Goal: Navigation & Orientation: Go to known website

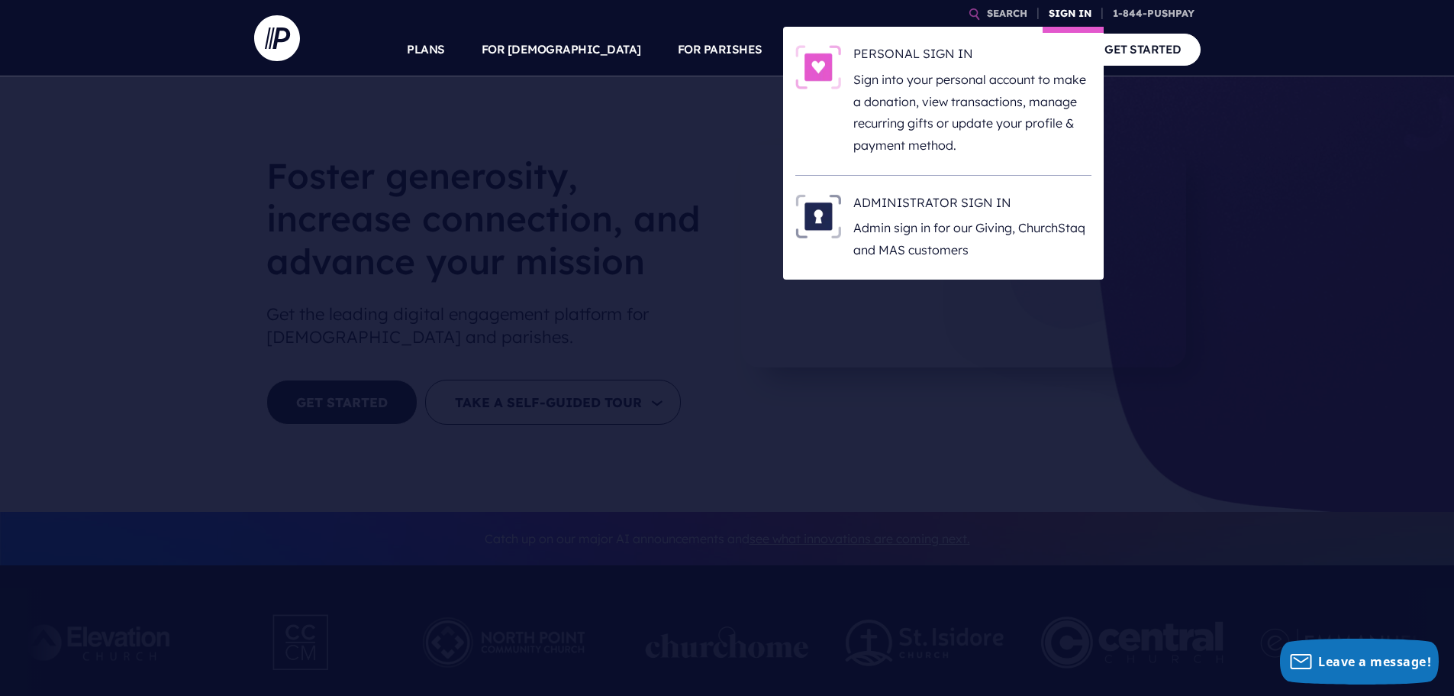
click at [1076, 11] on link "SIGN IN" at bounding box center [1070, 13] width 55 height 27
click at [928, 197] on h6 "ADMINISTRATOR SIGN IN" at bounding box center [973, 205] width 238 height 23
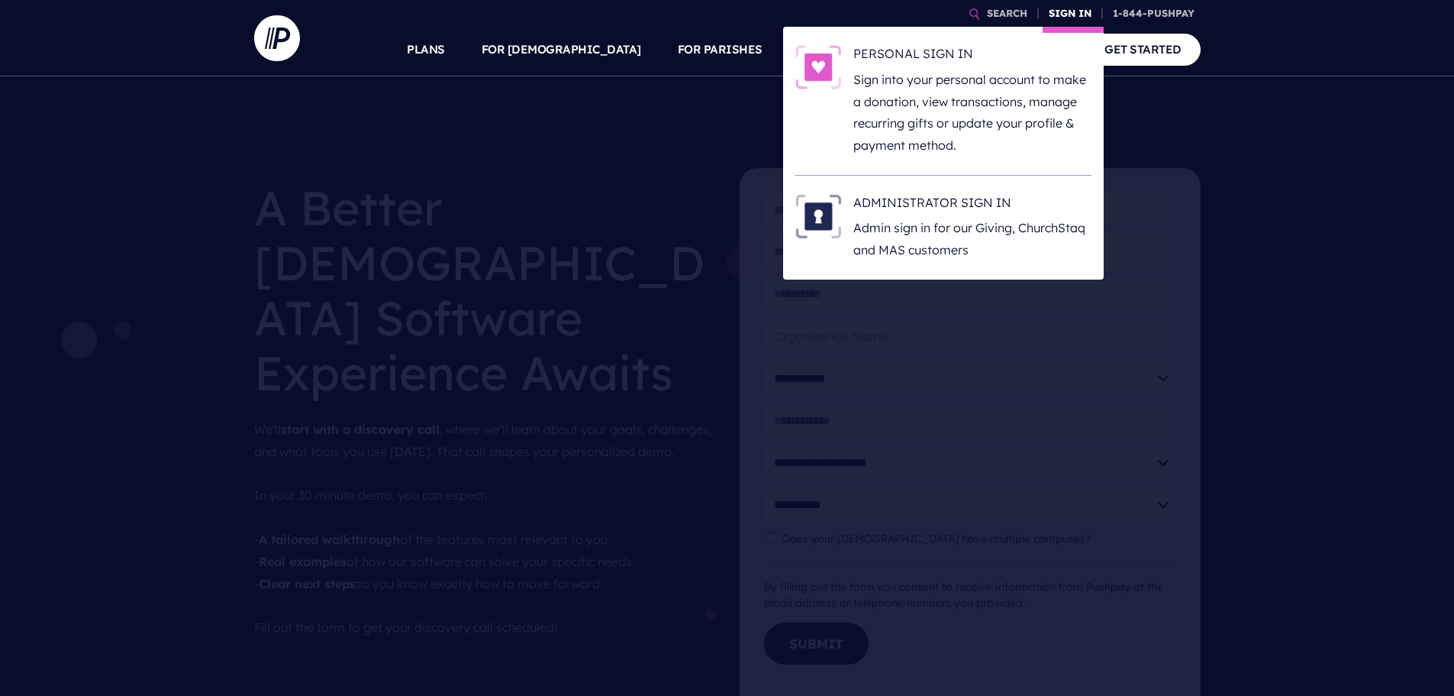
click at [1071, 17] on link "SIGN IN" at bounding box center [1070, 13] width 55 height 27
click at [973, 195] on h6 "ADMINISTRATOR SIGN IN" at bounding box center [973, 205] width 238 height 23
